Goal: Communication & Community: Answer question/provide support

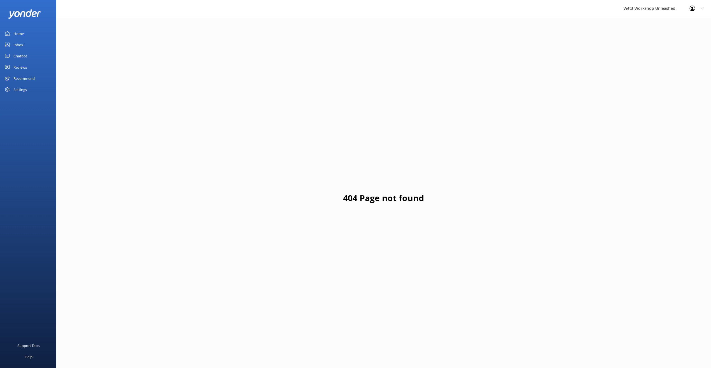
click at [17, 63] on div "Reviews" at bounding box center [19, 67] width 13 height 11
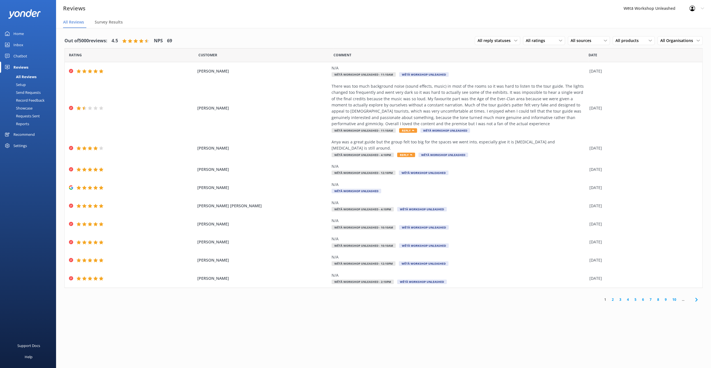
click at [612, 297] on link "2" at bounding box center [613, 299] width 8 height 5
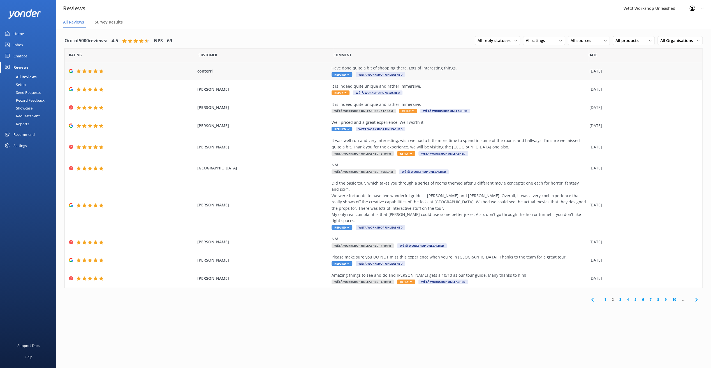
scroll to position [11, 0]
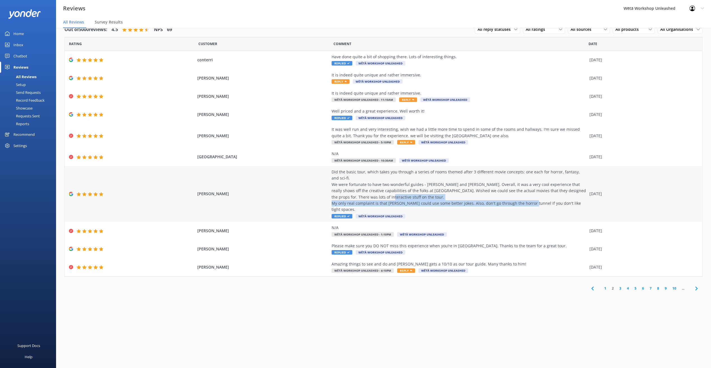
drag, startPoint x: 575, startPoint y: 203, endPoint x: 324, endPoint y: 205, distance: 251.8
click at [324, 205] on div "[PERSON_NAME] Did the basic tour, which takes you through a series of rooms the…" at bounding box center [383, 194] width 637 height 56
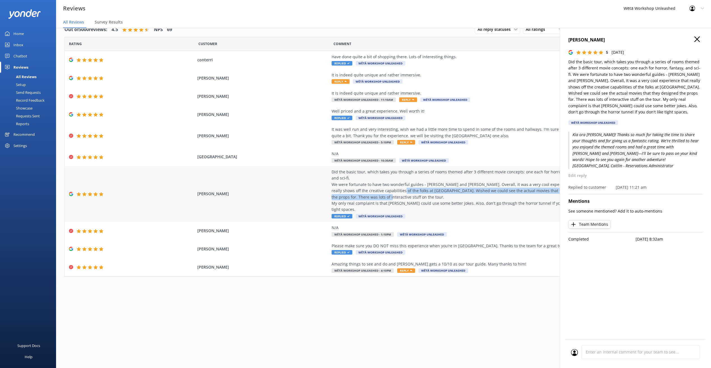
drag, startPoint x: 324, startPoint y: 205, endPoint x: 378, endPoint y: 194, distance: 55.4
click at [378, 194] on div "Did the basic tour, which takes you through a series of rooms themed after 3 di…" at bounding box center [458, 191] width 255 height 44
click at [324, 176] on div "[PERSON_NAME] Did the basic tour, which takes you through a series of rooms the…" at bounding box center [383, 194] width 637 height 56
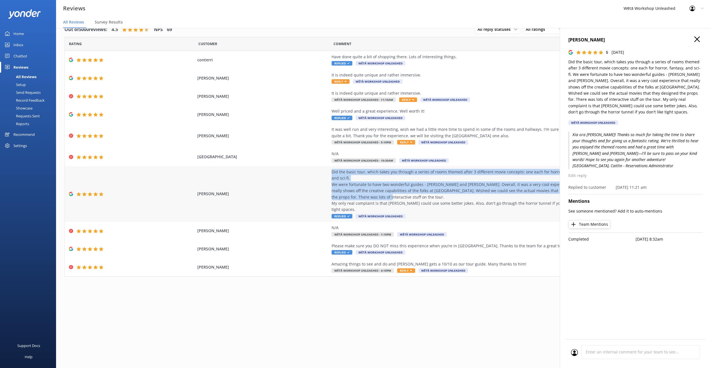
drag, startPoint x: 324, startPoint y: 171, endPoint x: 396, endPoint y: 196, distance: 75.4
click at [396, 196] on div "[PERSON_NAME] Did the basic tour, which takes you through a series of rooms the…" at bounding box center [383, 194] width 637 height 56
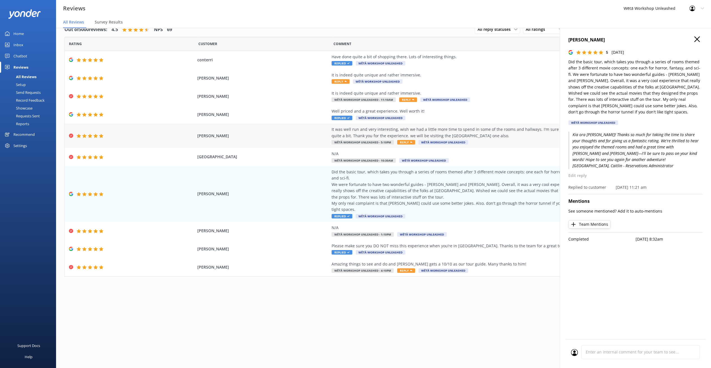
click at [520, 146] on div "[PERSON_NAME] It was well run and very interesting, wish we had a little more t…" at bounding box center [383, 136] width 637 height 24
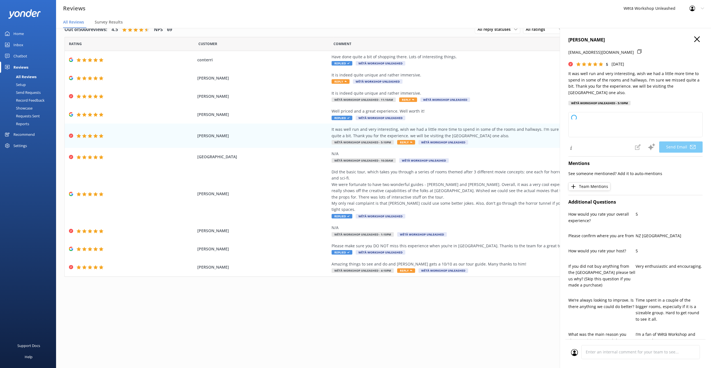
click at [694, 36] on div "[PERSON_NAME] [EMAIL_ADDRESS][DOMAIN_NAME] 5 [DATE] It was well run and very in…" at bounding box center [634, 212] width 151 height 368
type textarea "Kia ora [PERSON_NAME], Thank you so much for your lovely feedback! We're thrill…"
click at [694, 39] on use at bounding box center [697, 39] width 6 height 6
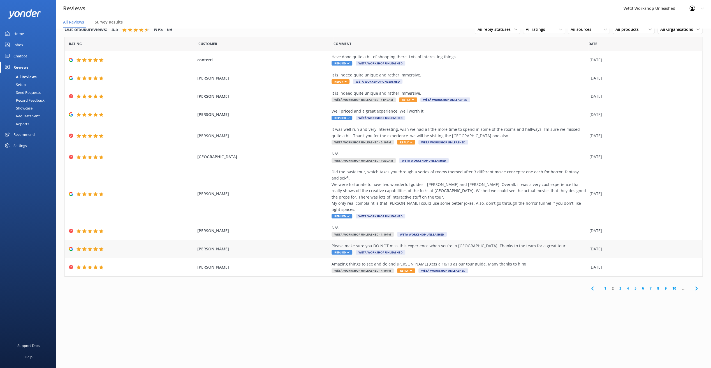
drag, startPoint x: 540, startPoint y: 240, endPoint x: 329, endPoint y: 238, distance: 211.8
click at [329, 240] on div "[PERSON_NAME] Please make sure you DO NOT miss this experience when you’re in […" at bounding box center [383, 249] width 637 height 18
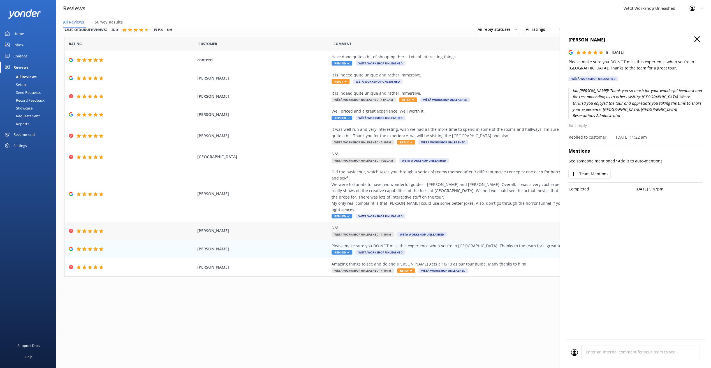
copy div "Please make sure you DO NOT miss this experience when you’re in [GEOGRAPHIC_DAT…"
